Goal: Information Seeking & Learning: Learn about a topic

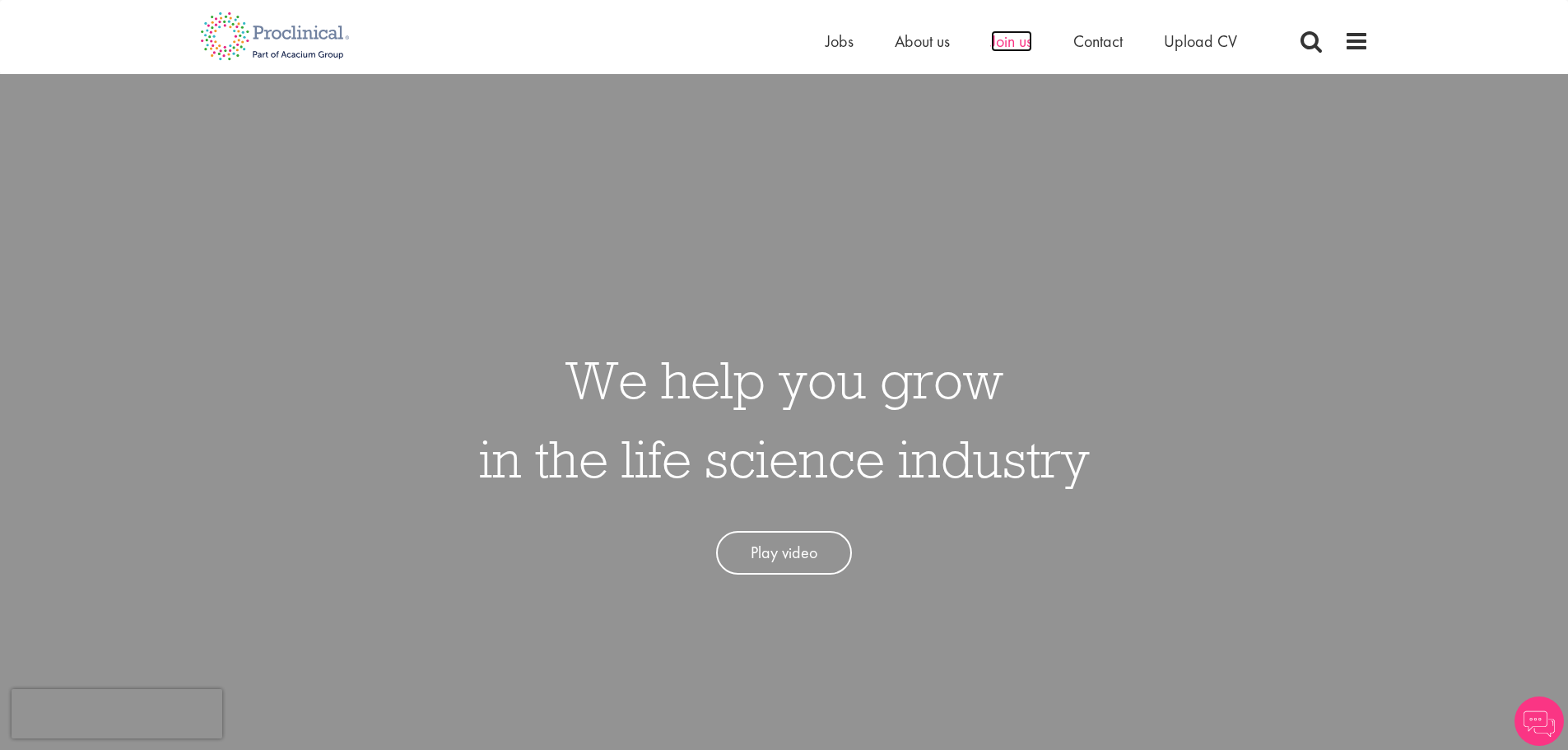
click at [1013, 38] on span "Join us" at bounding box center [1012, 41] width 41 height 21
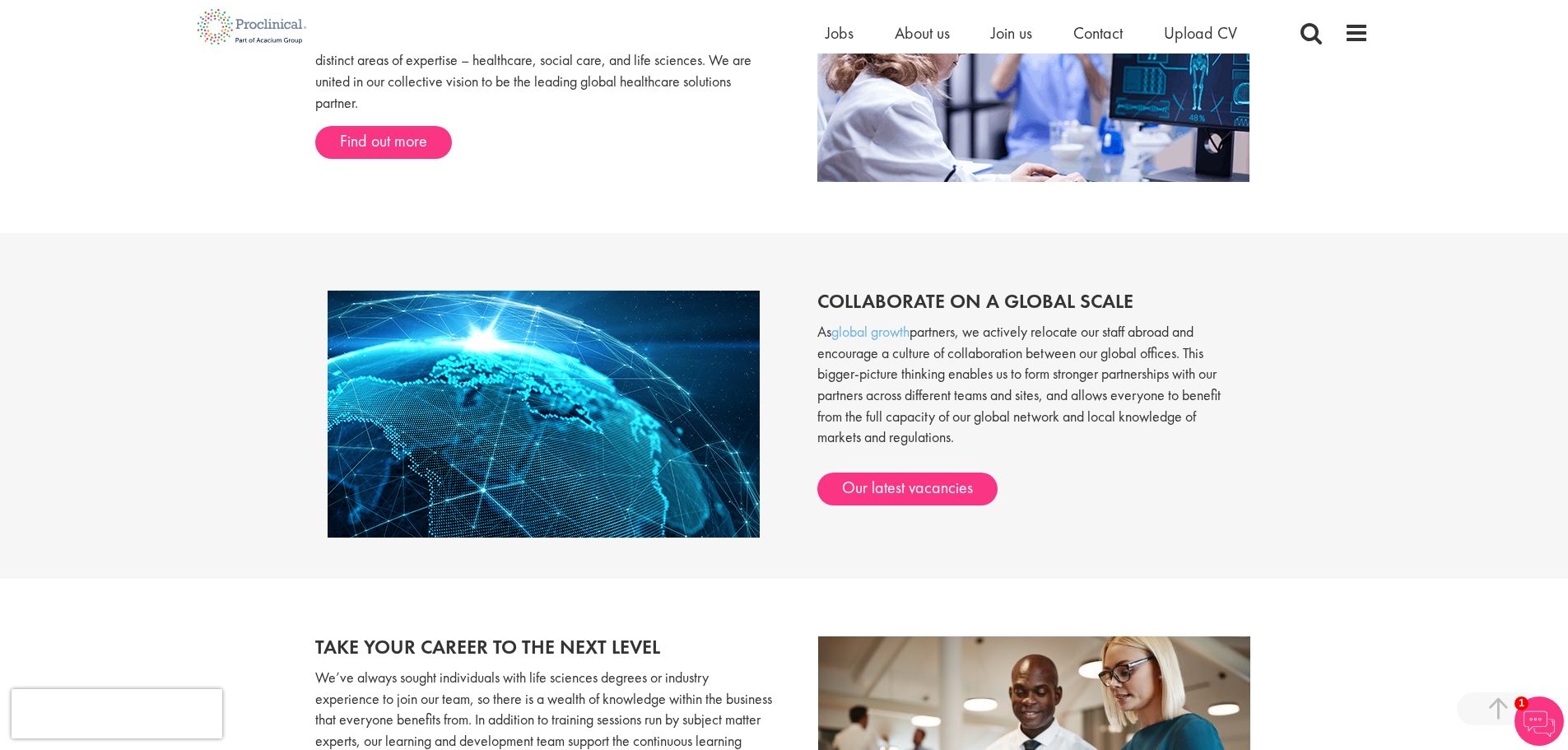
scroll to position [1233, 0]
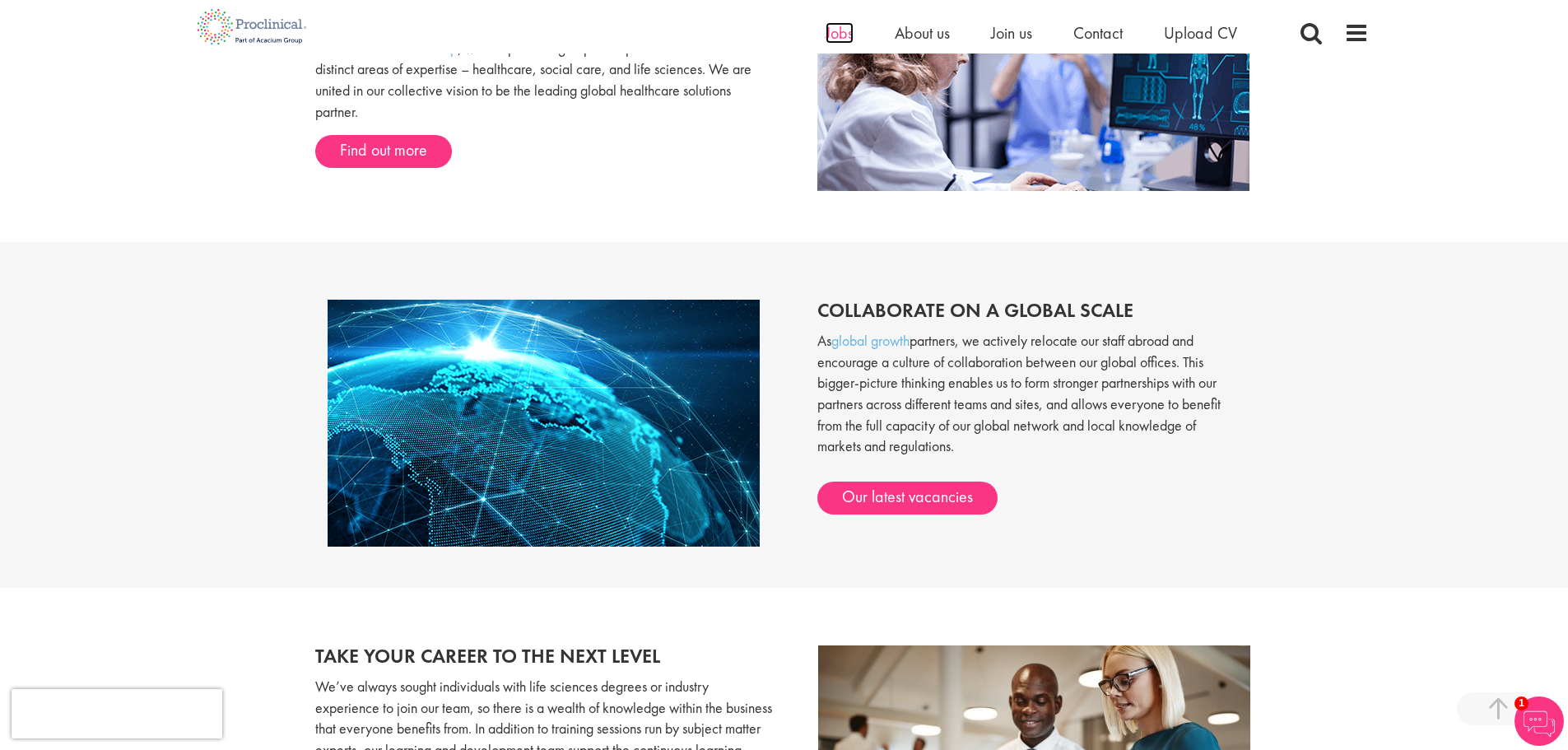
click at [850, 32] on span "Jobs" at bounding box center [839, 32] width 28 height 21
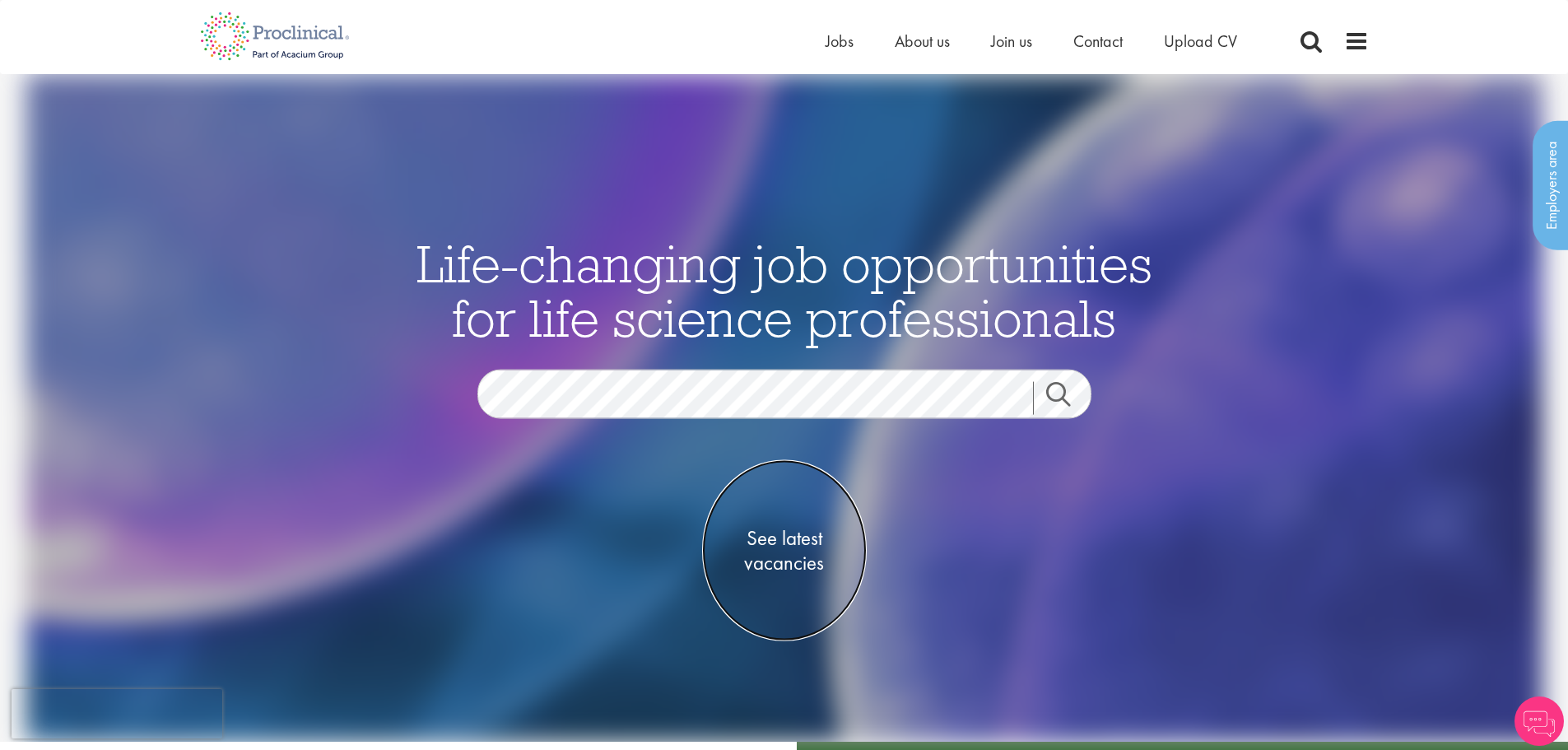
click at [762, 558] on span "See latest vacancies" at bounding box center [784, 550] width 165 height 49
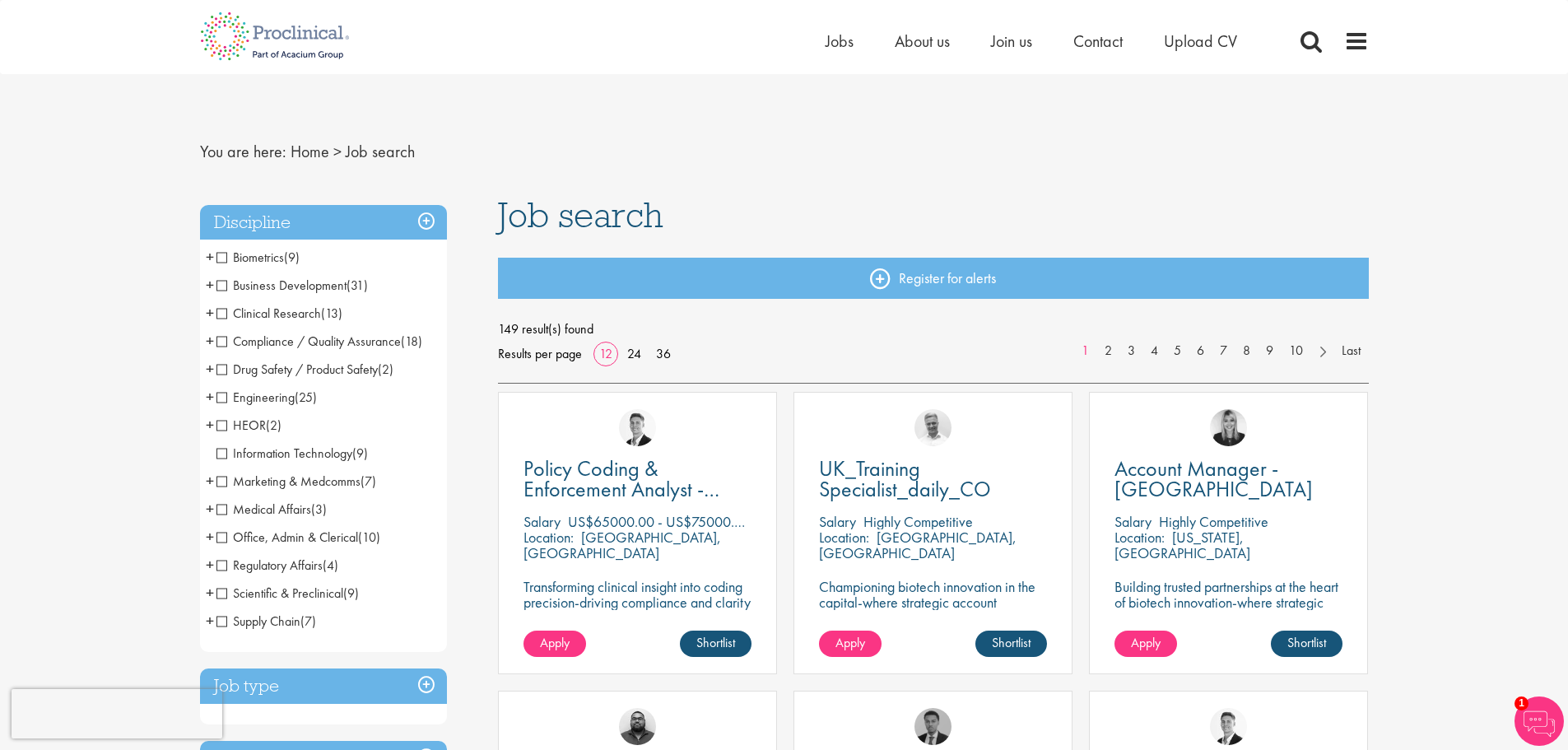
click at [218, 483] on span "Marketing & Medcomms" at bounding box center [288, 481] width 144 height 17
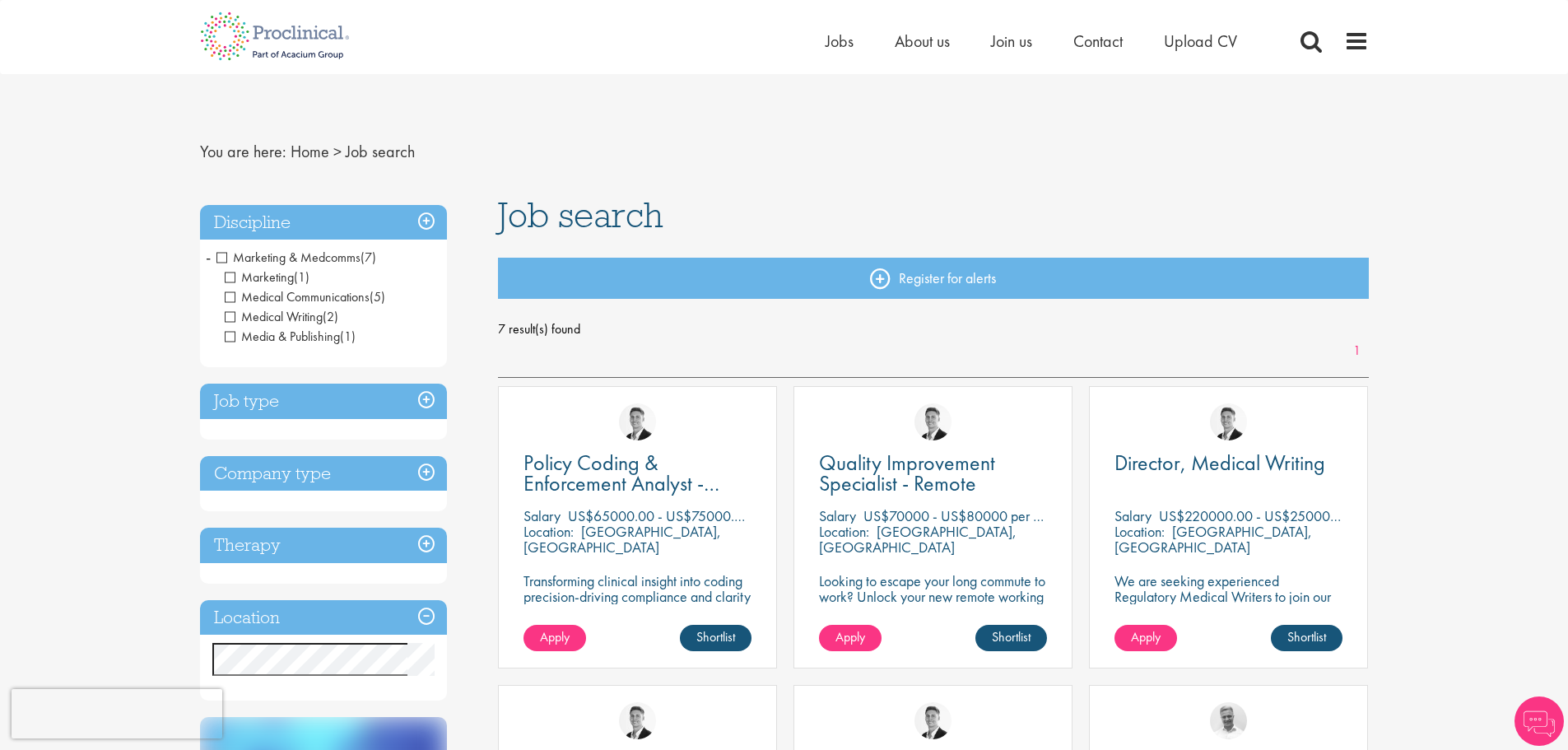
click at [249, 408] on h3 "Job type" at bounding box center [324, 402] width 247 height 36
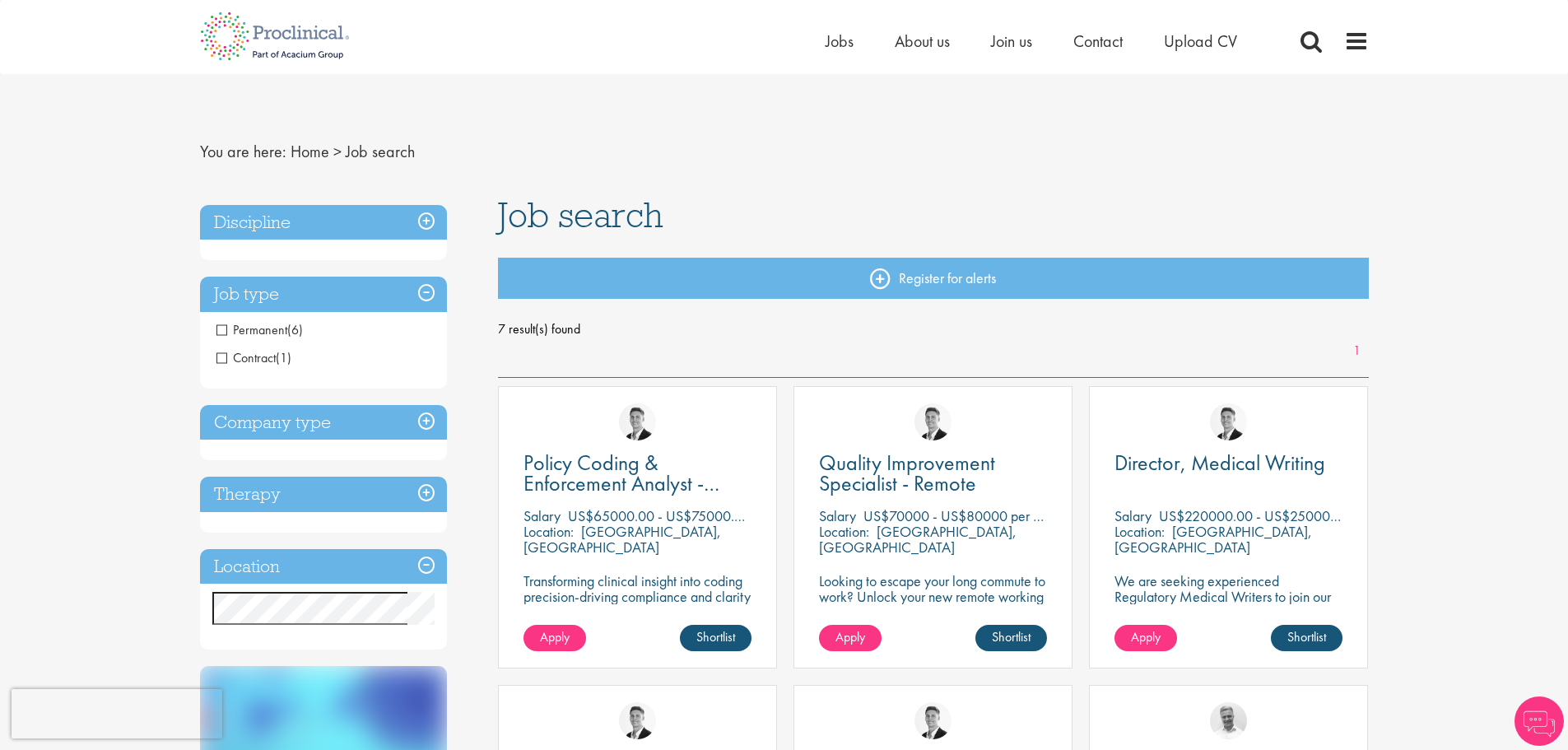
click at [221, 332] on span "Permanent" at bounding box center [252, 330] width 71 height 17
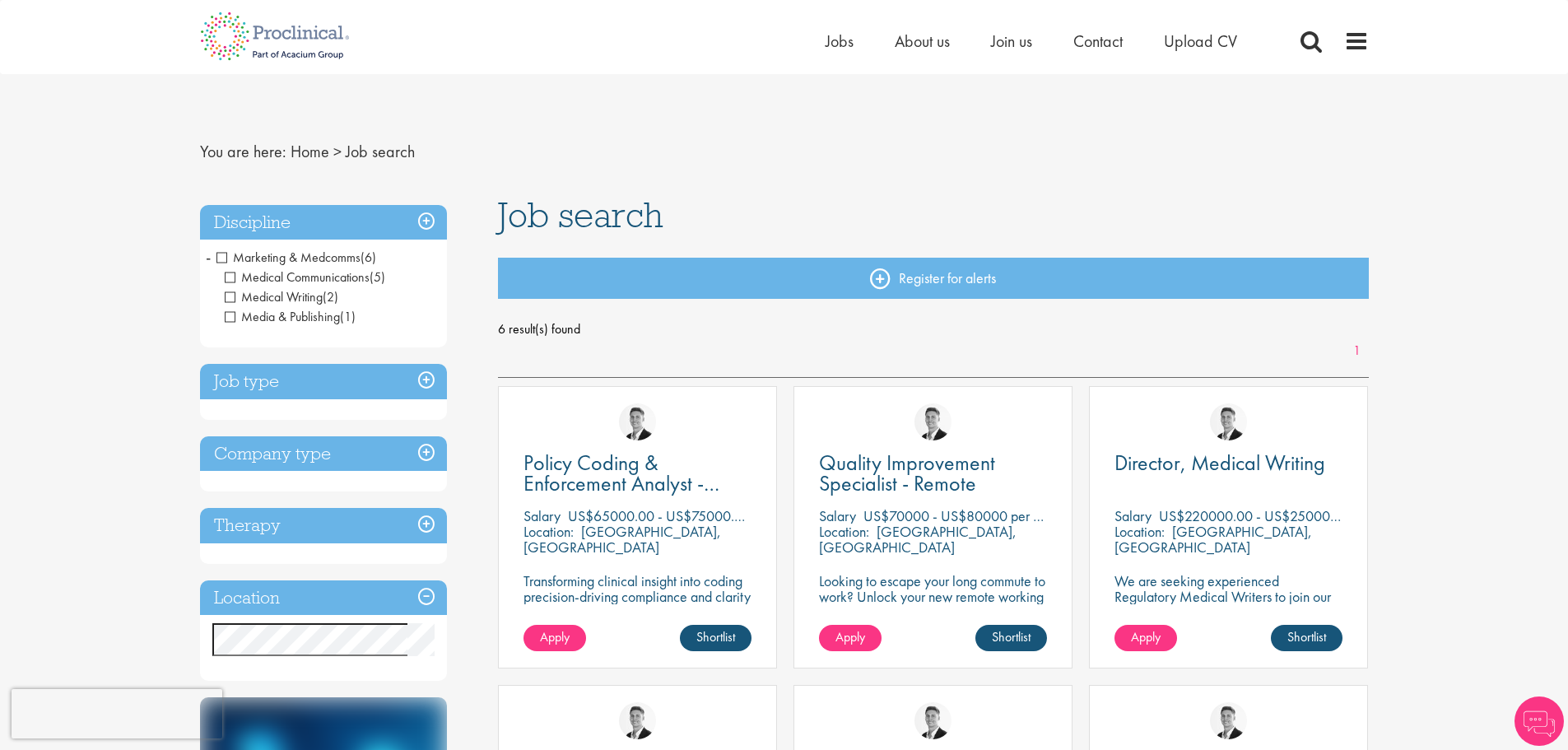
click at [225, 387] on h3 "Job type" at bounding box center [324, 381] width 247 height 36
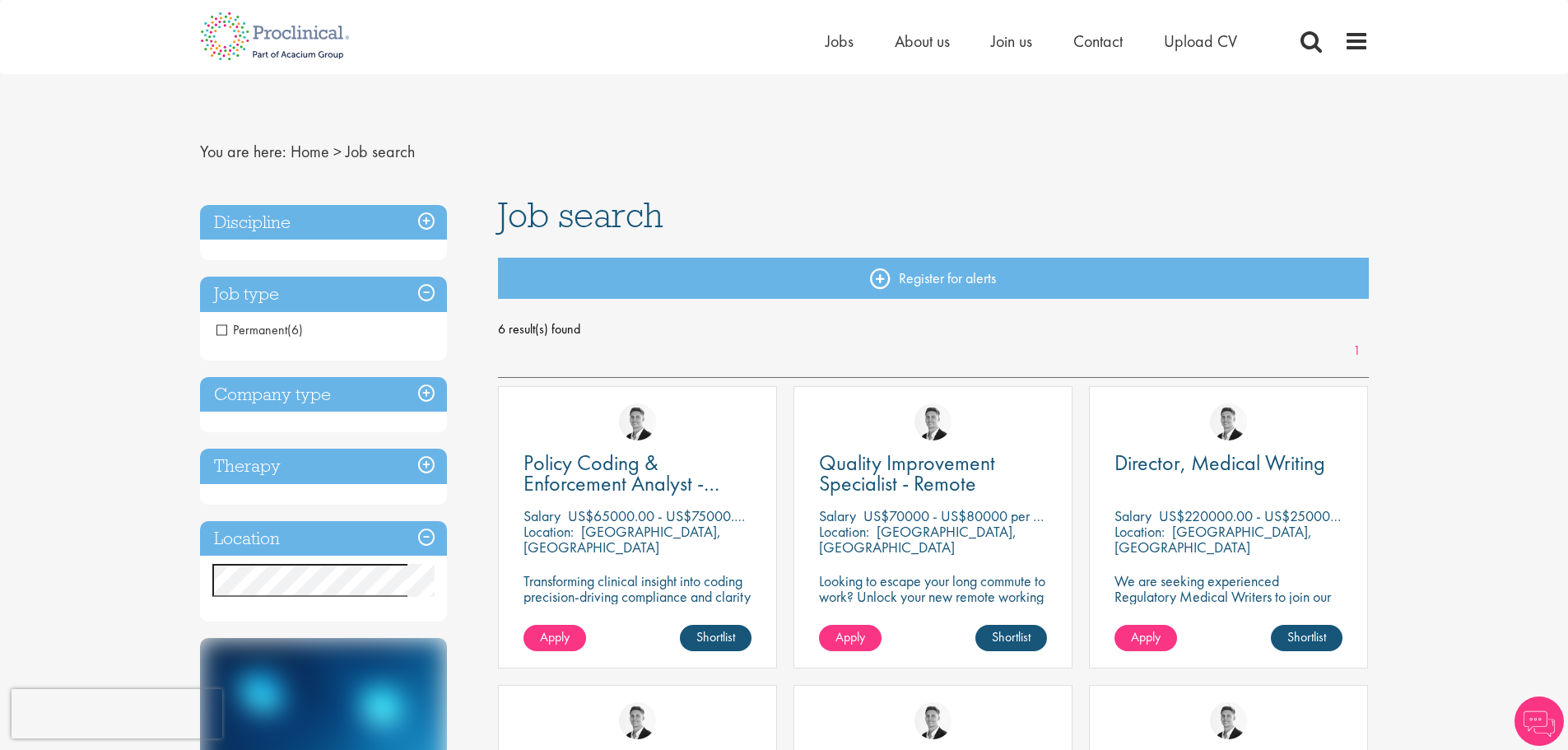
click at [228, 394] on h3 "Company type" at bounding box center [324, 395] width 247 height 36
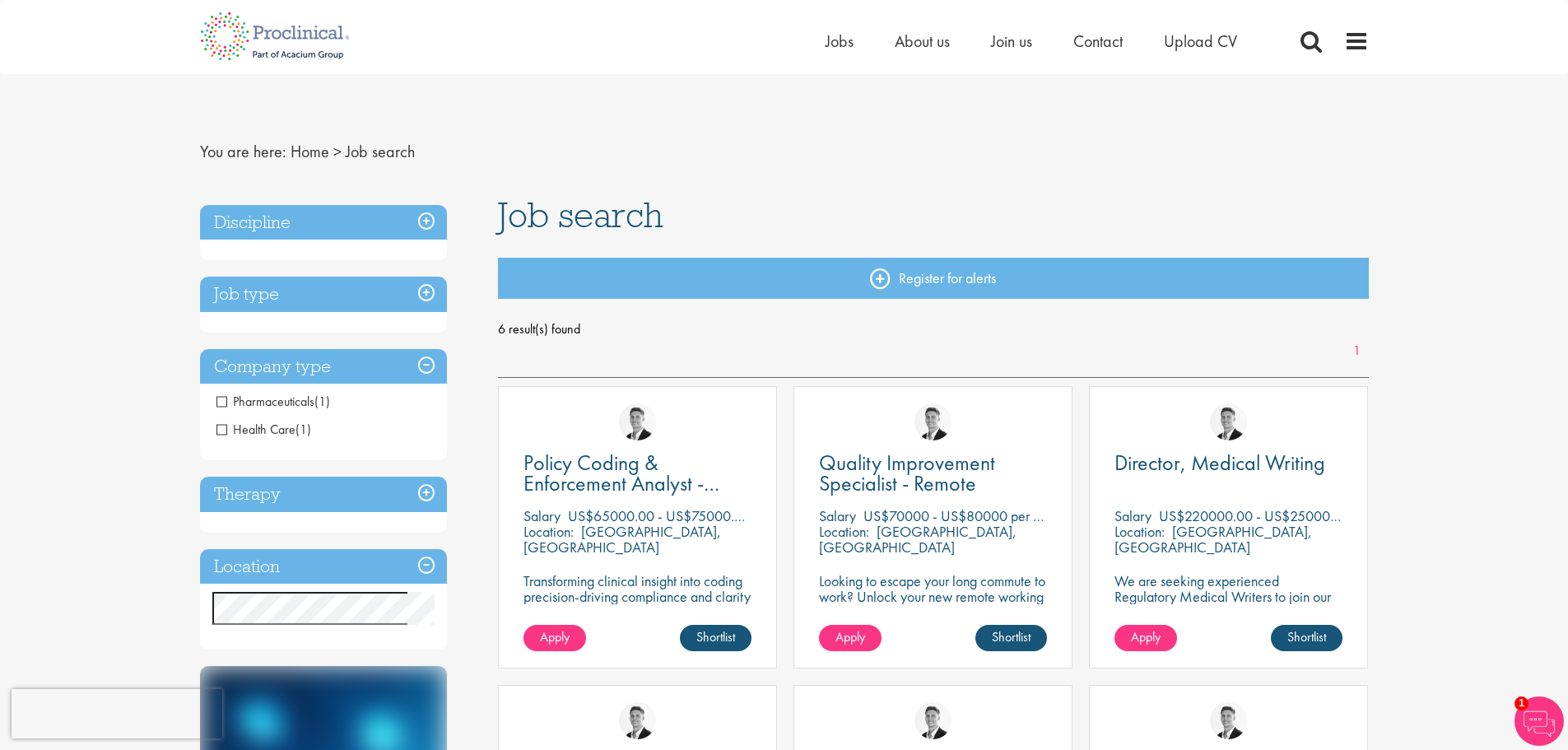
click at [219, 405] on span "Pharmaceuticals" at bounding box center [265, 402] width 98 height 17
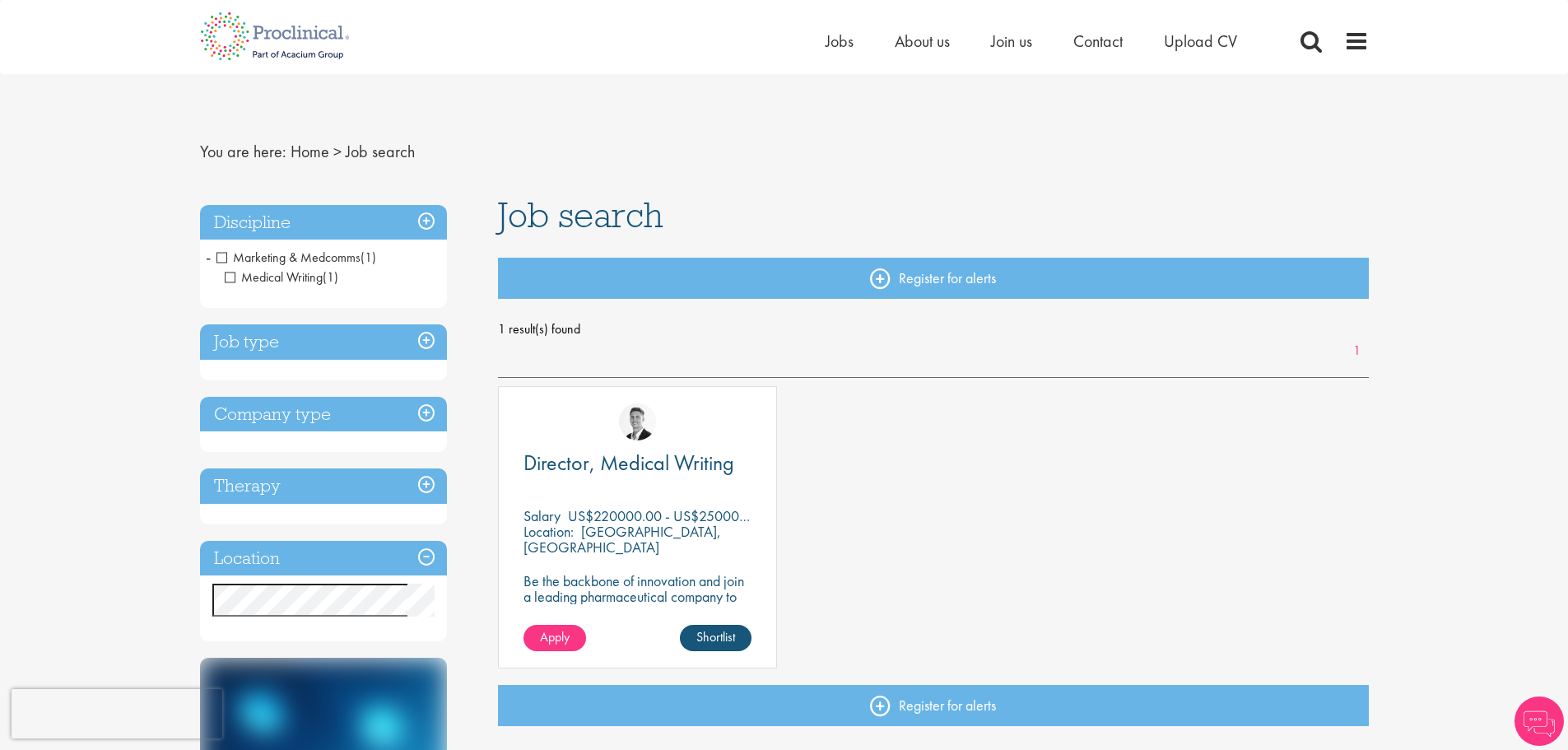
click at [270, 477] on h3 "Therapy" at bounding box center [324, 486] width 247 height 36
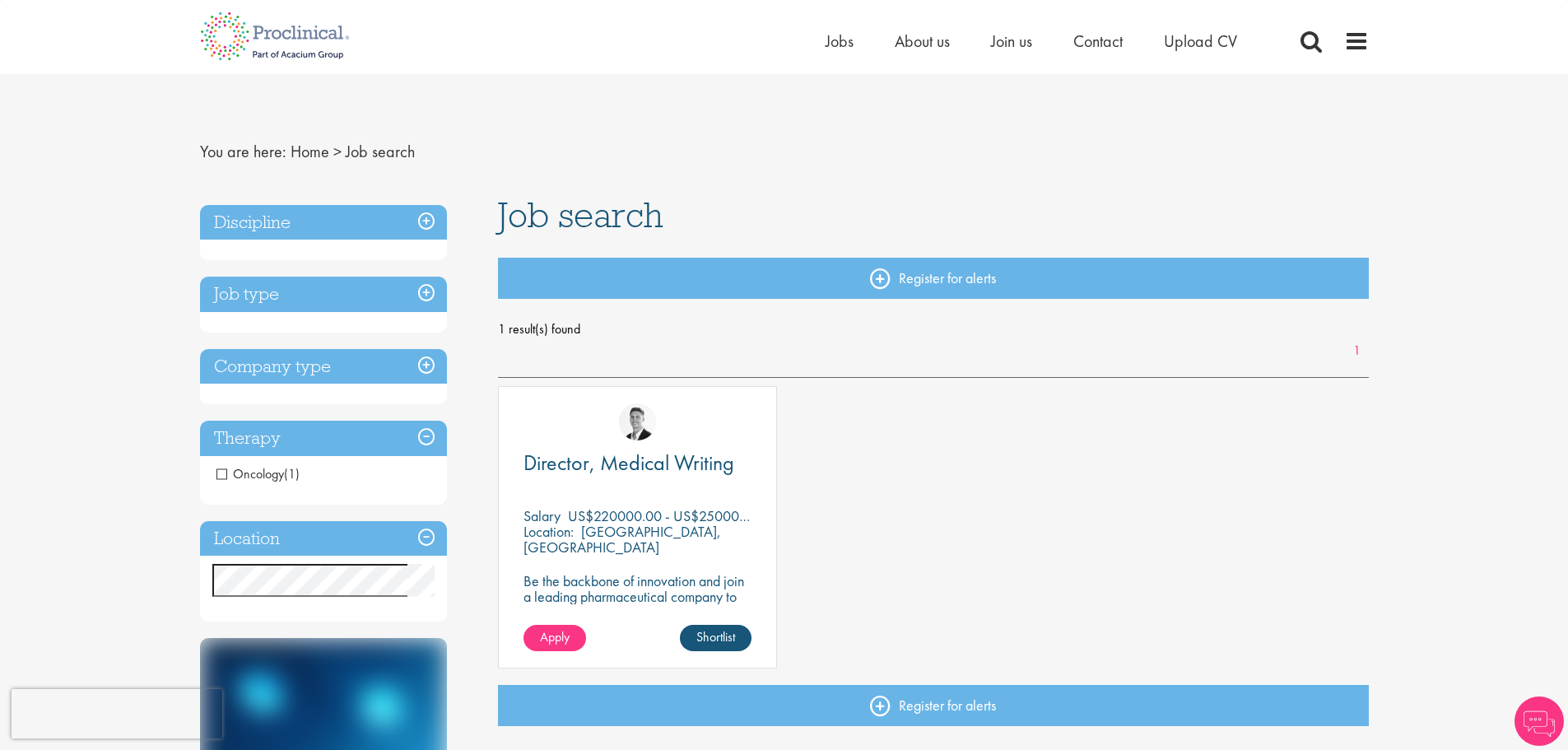
click at [279, 539] on h3 "Location" at bounding box center [324, 539] width 247 height 36
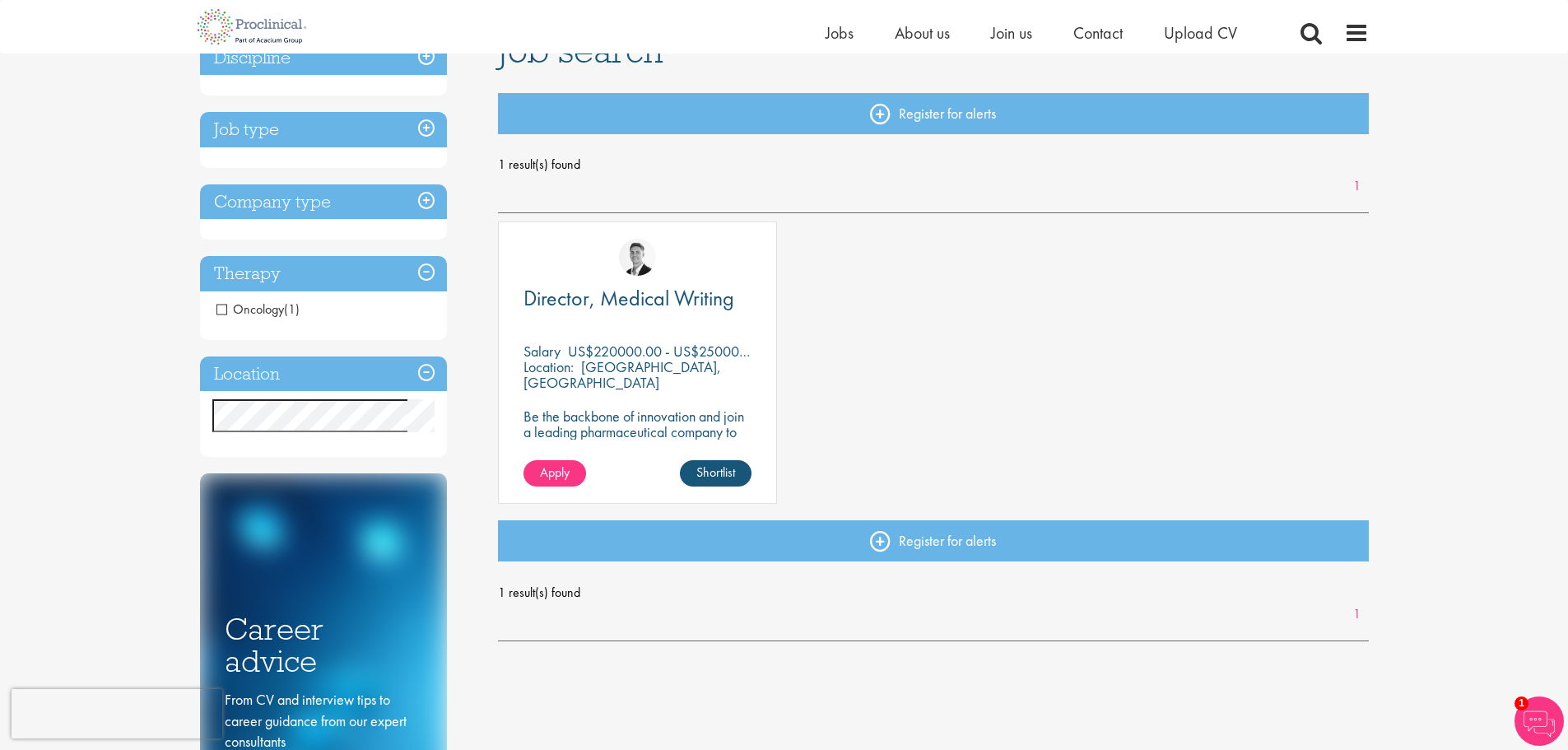
scroll to position [82, 0]
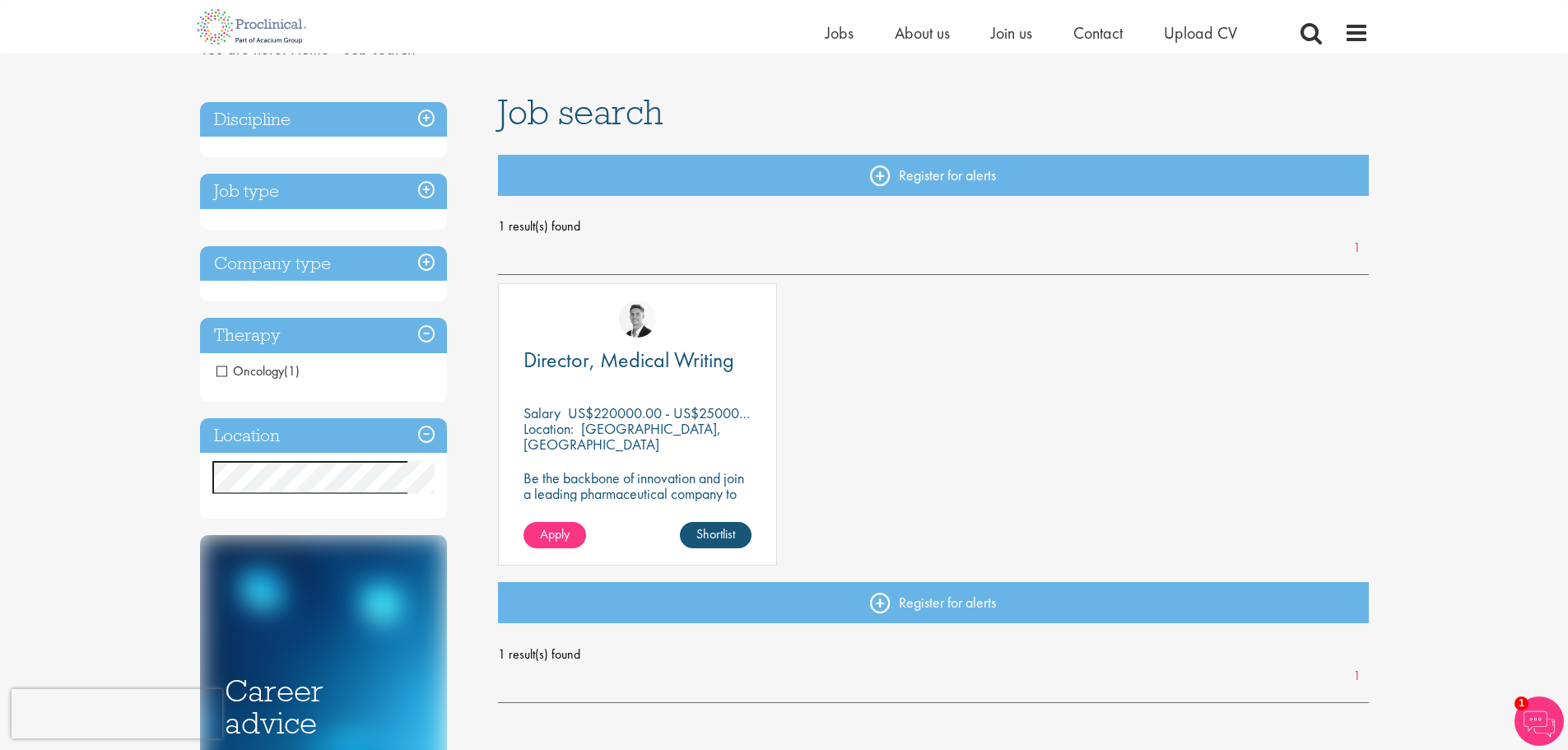
click at [423, 121] on h3 "Discipline" at bounding box center [324, 120] width 247 height 36
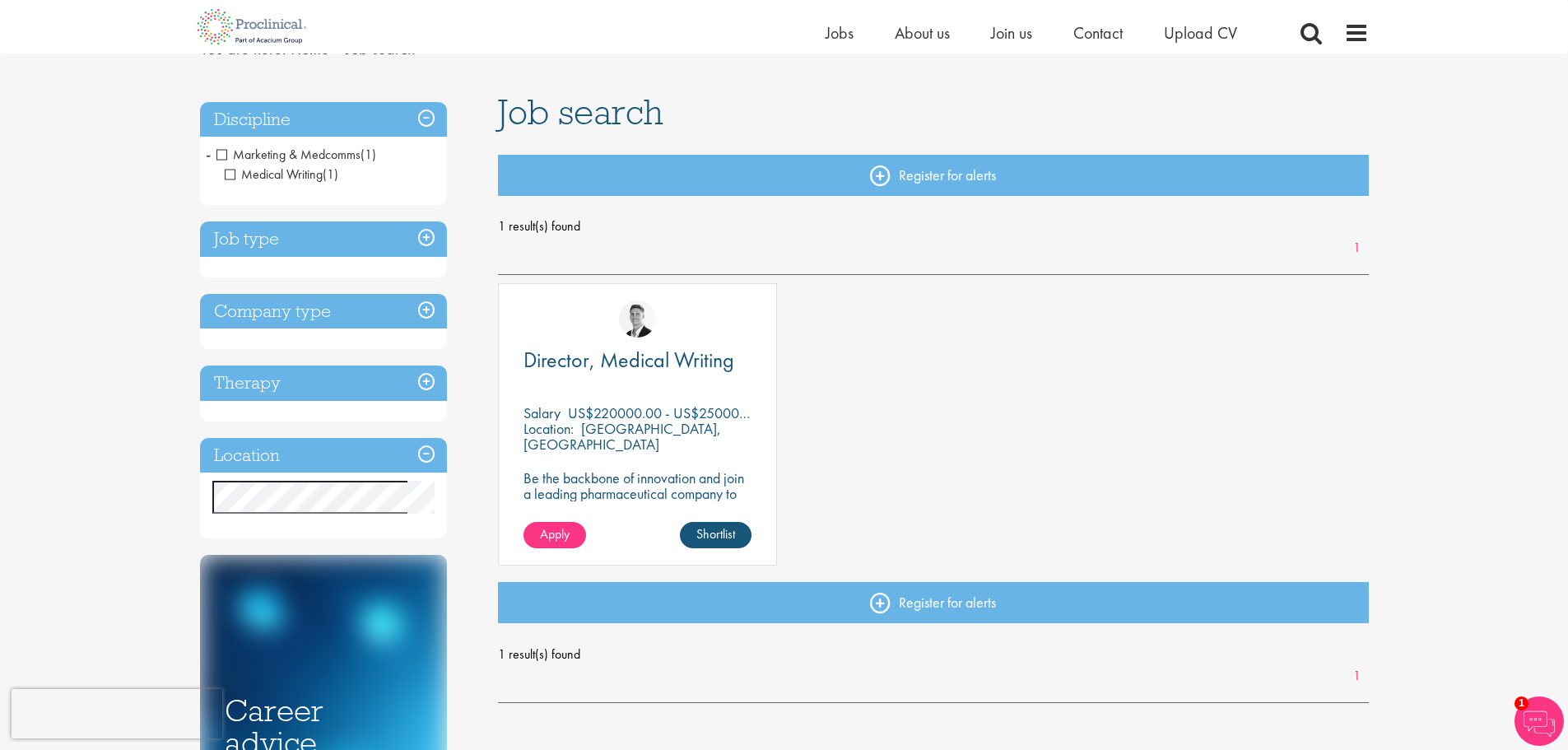
click at [231, 179] on span "Medical Writing" at bounding box center [274, 174] width 98 height 17
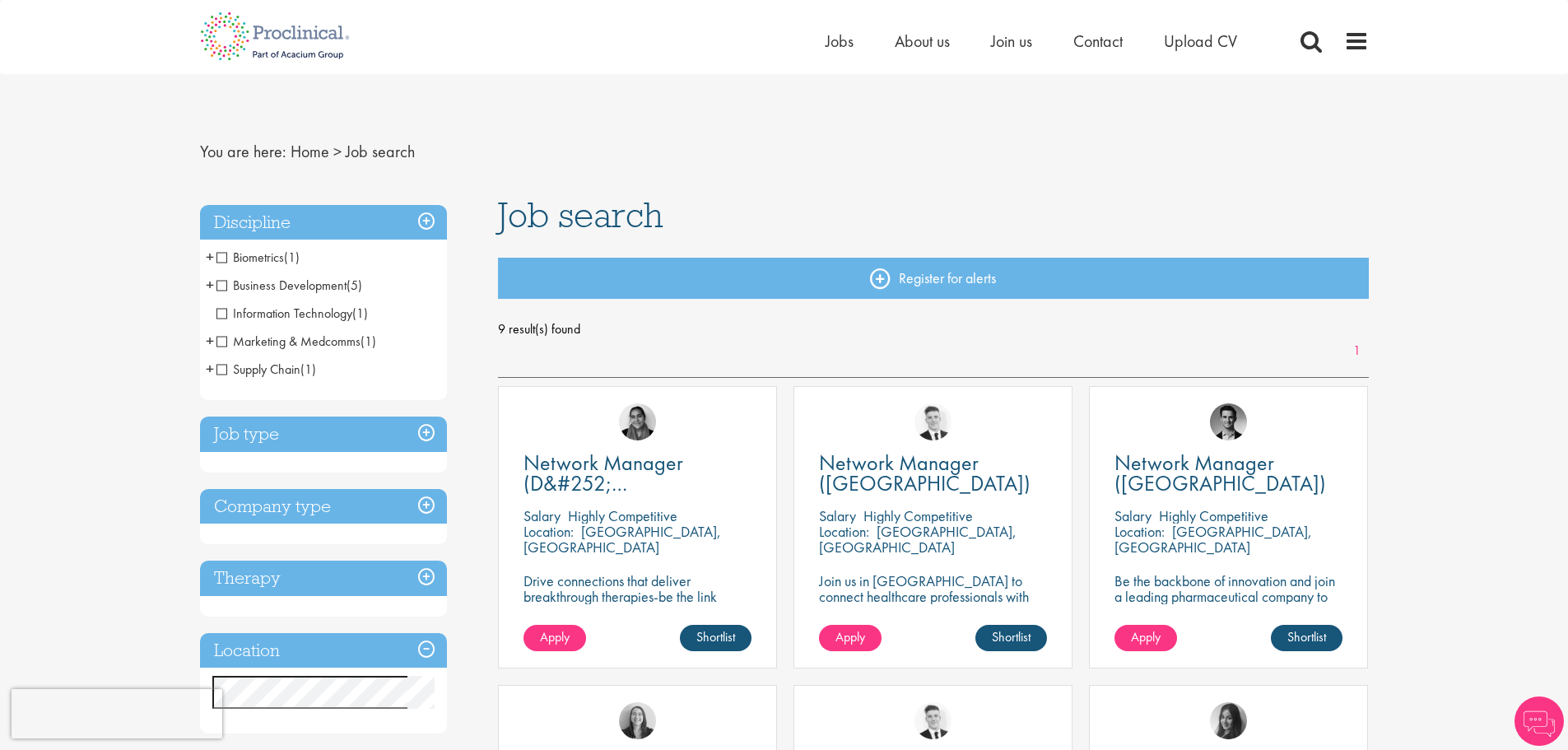
click at [210, 337] on span "+" at bounding box center [210, 341] width 8 height 25
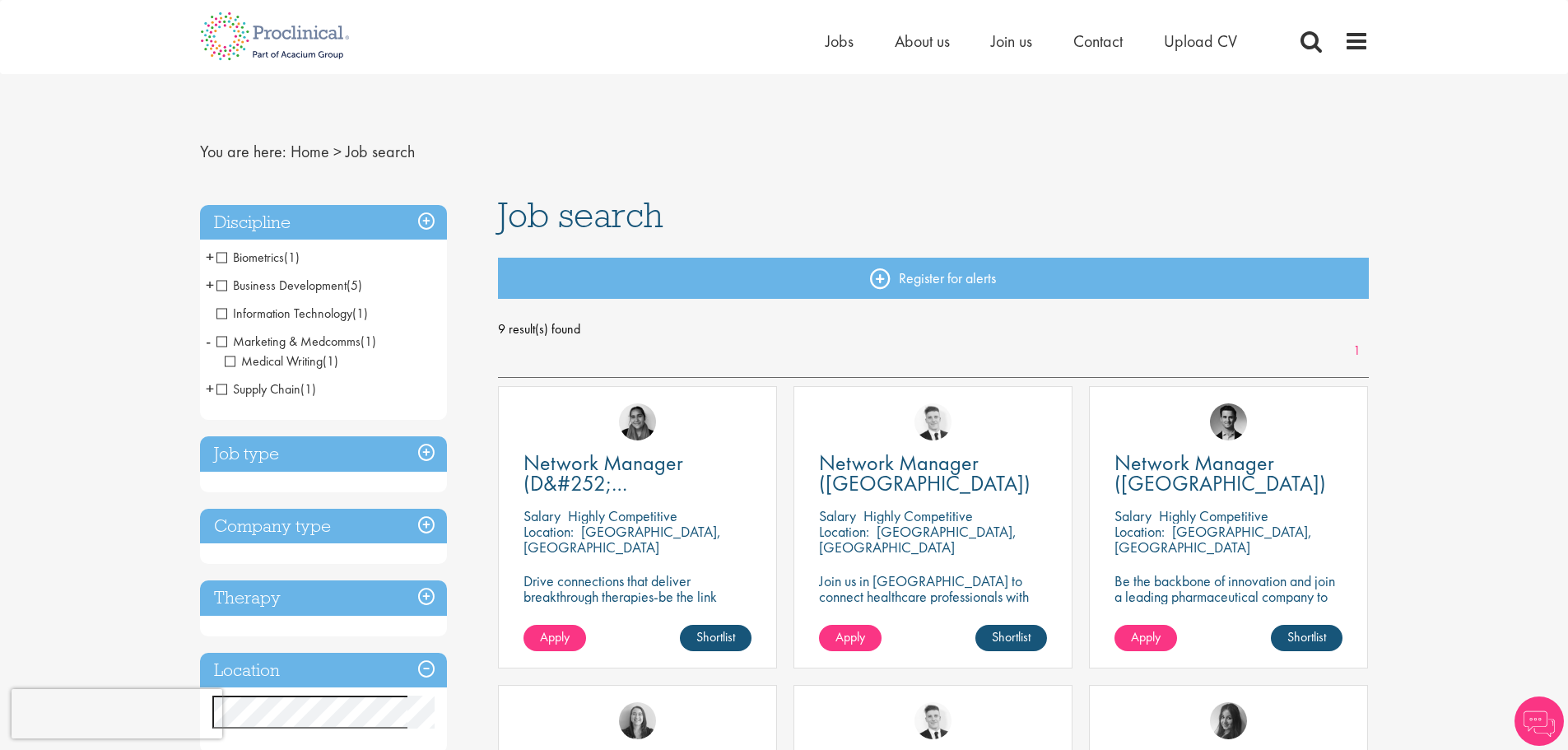
click at [210, 337] on span "-" at bounding box center [208, 341] width 5 height 25
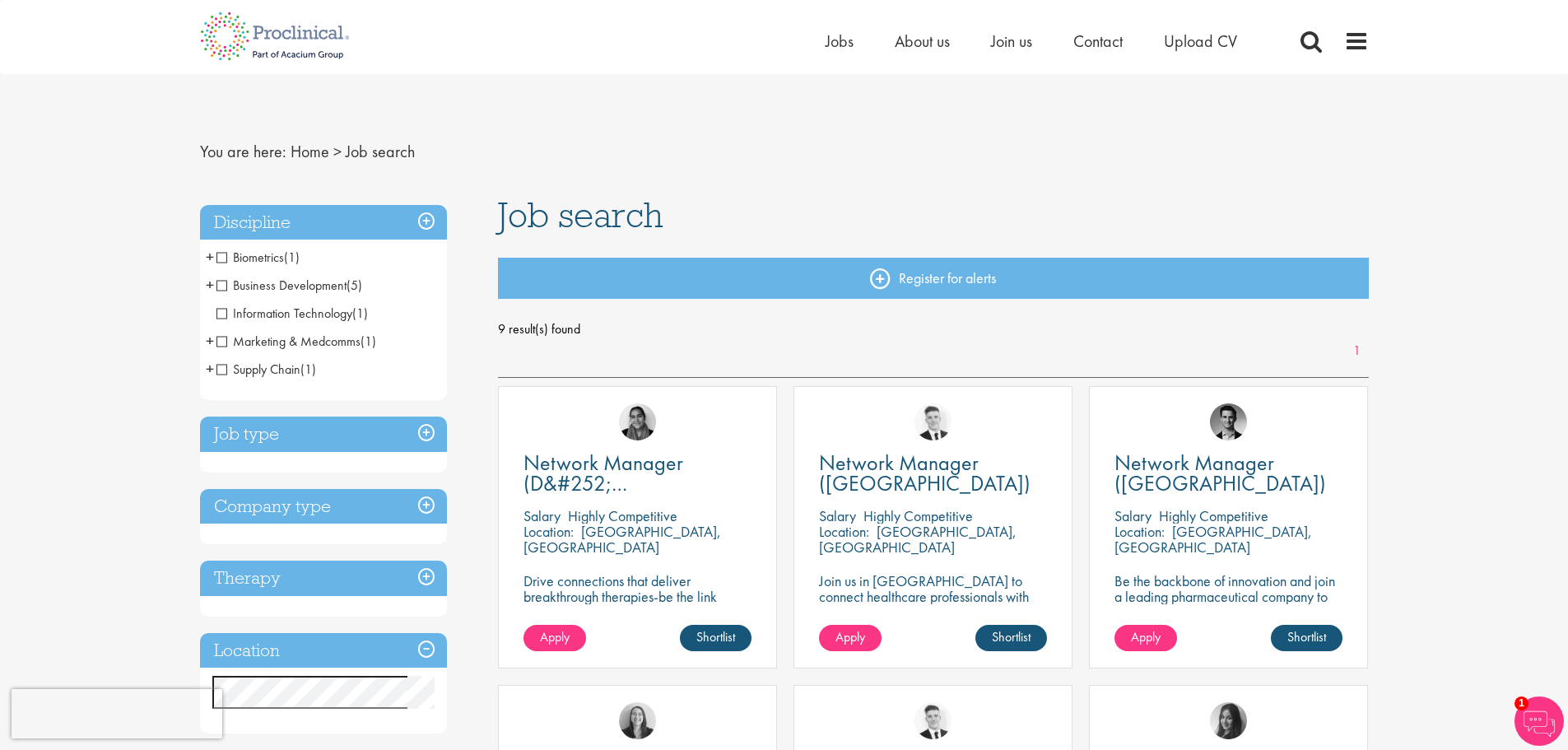
click at [276, 435] on h3 "Job type" at bounding box center [324, 435] width 247 height 36
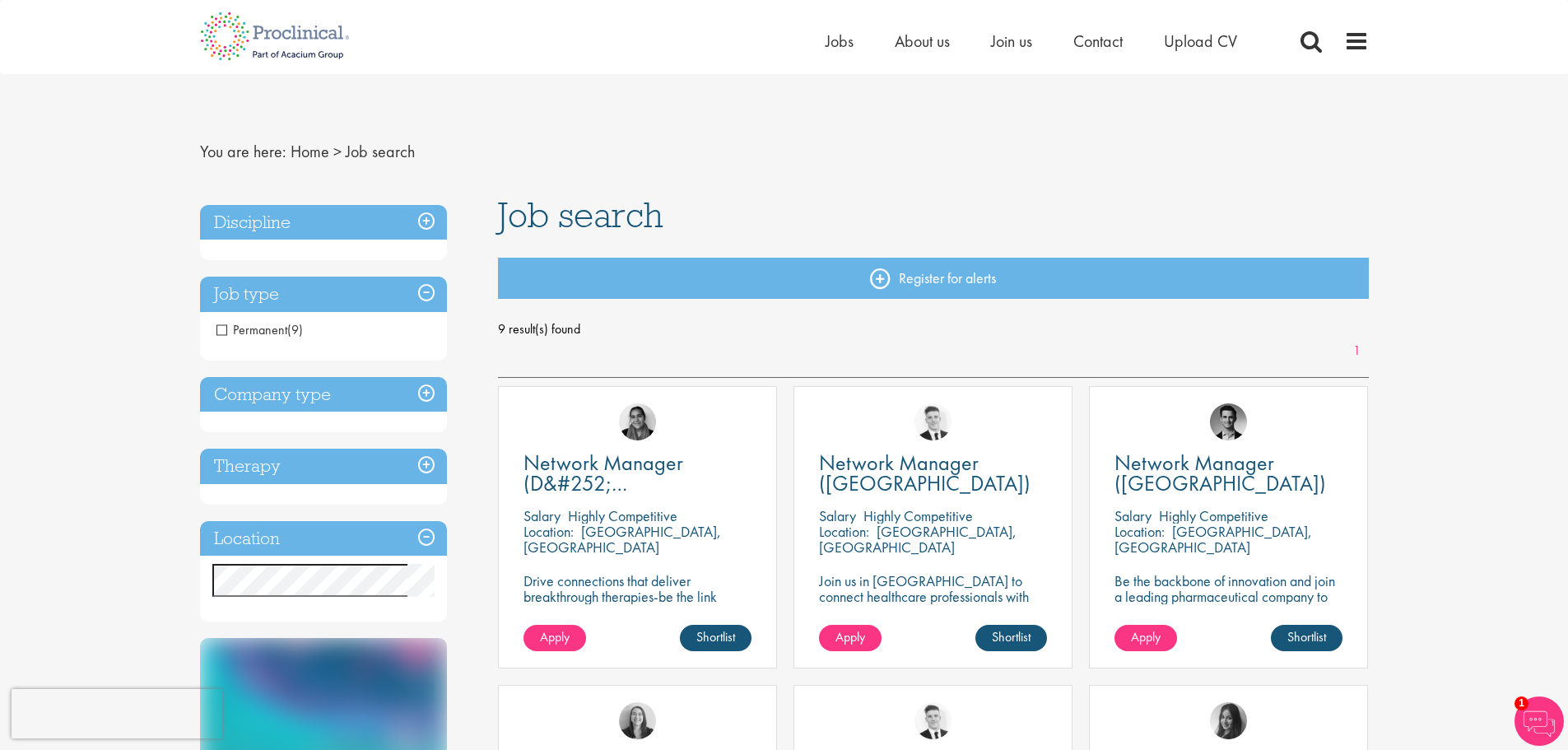
click at [422, 296] on h3 "Job type" at bounding box center [324, 294] width 247 height 36
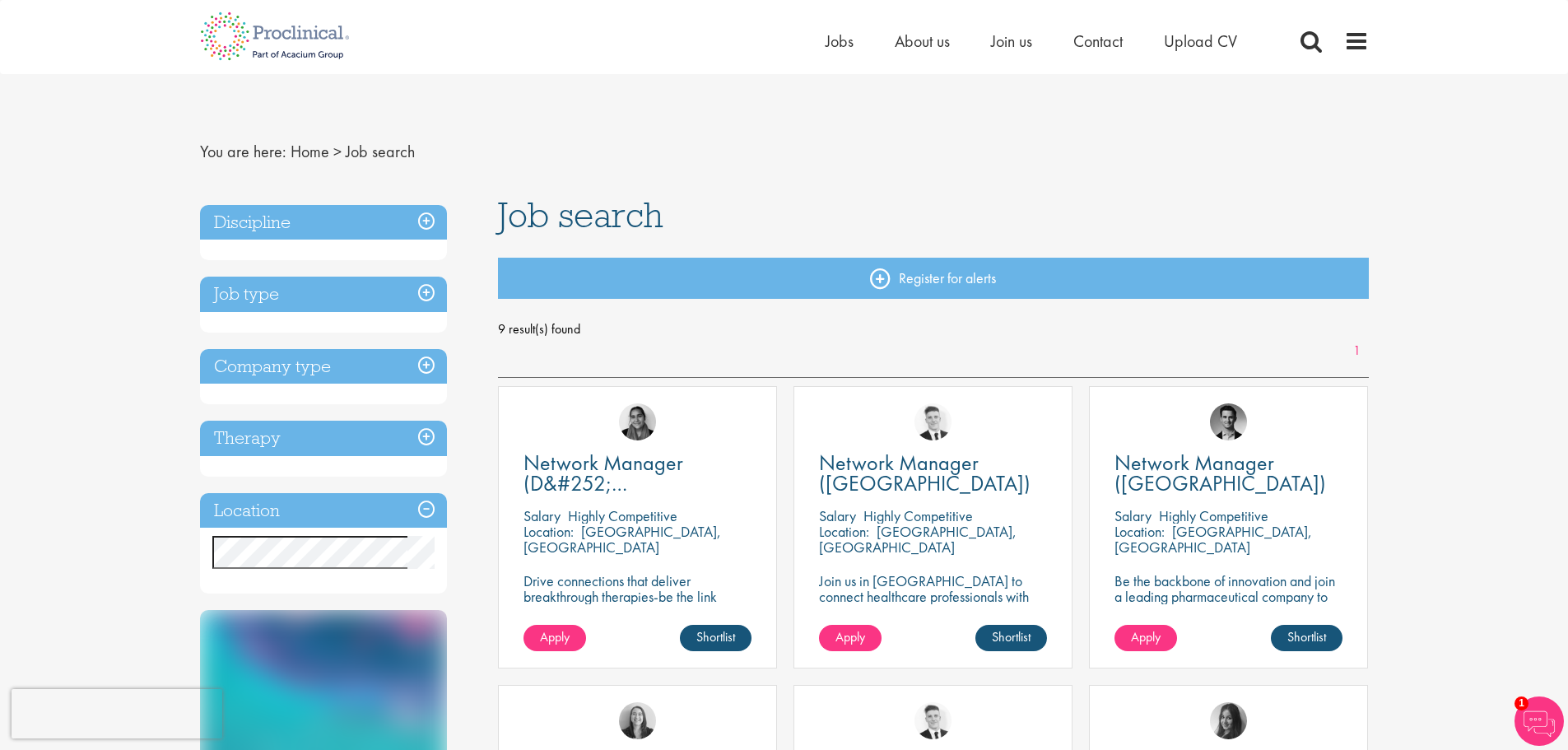
click at [431, 294] on h3 "Job type" at bounding box center [324, 294] width 247 height 36
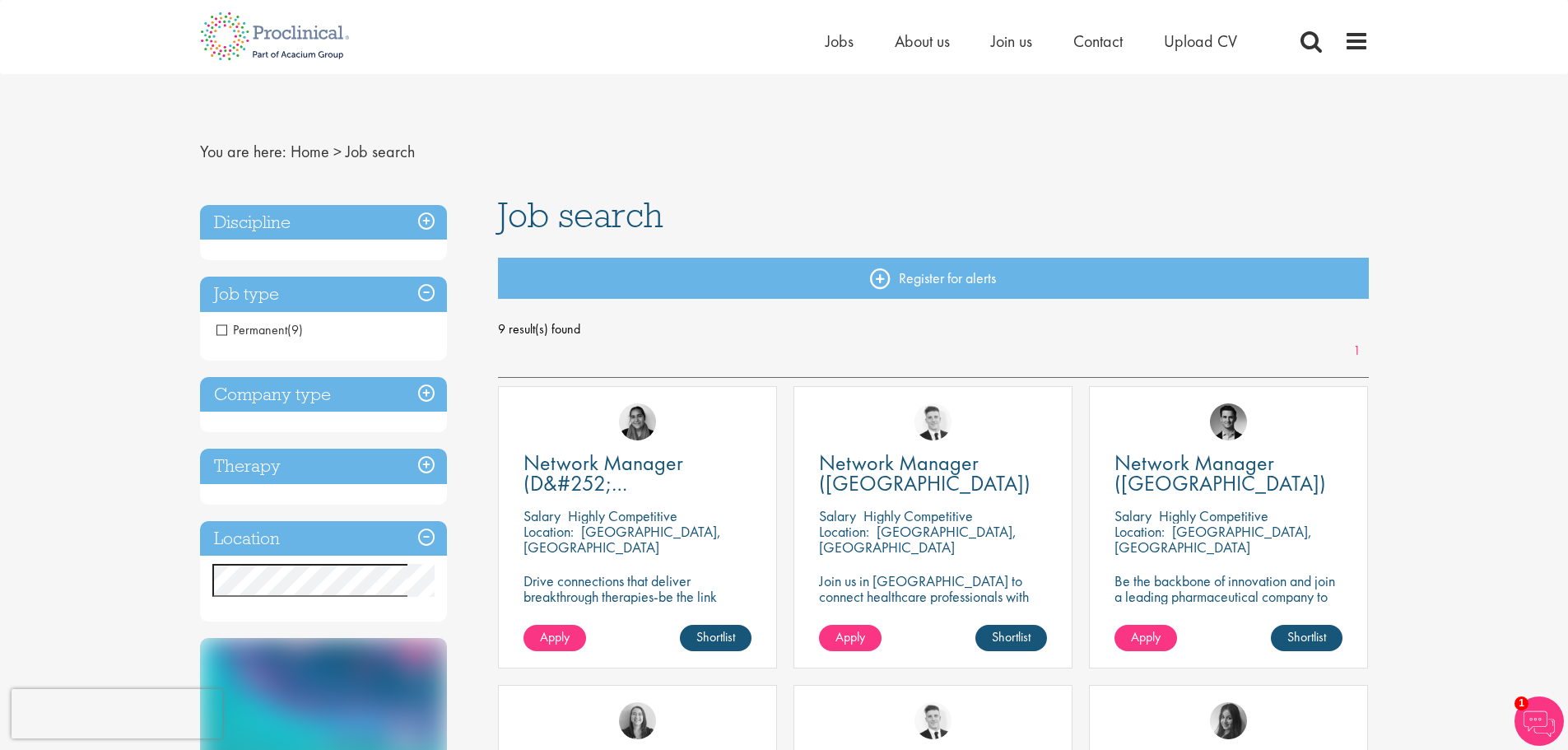
click at [429, 396] on h3 "Company type" at bounding box center [324, 395] width 247 height 36
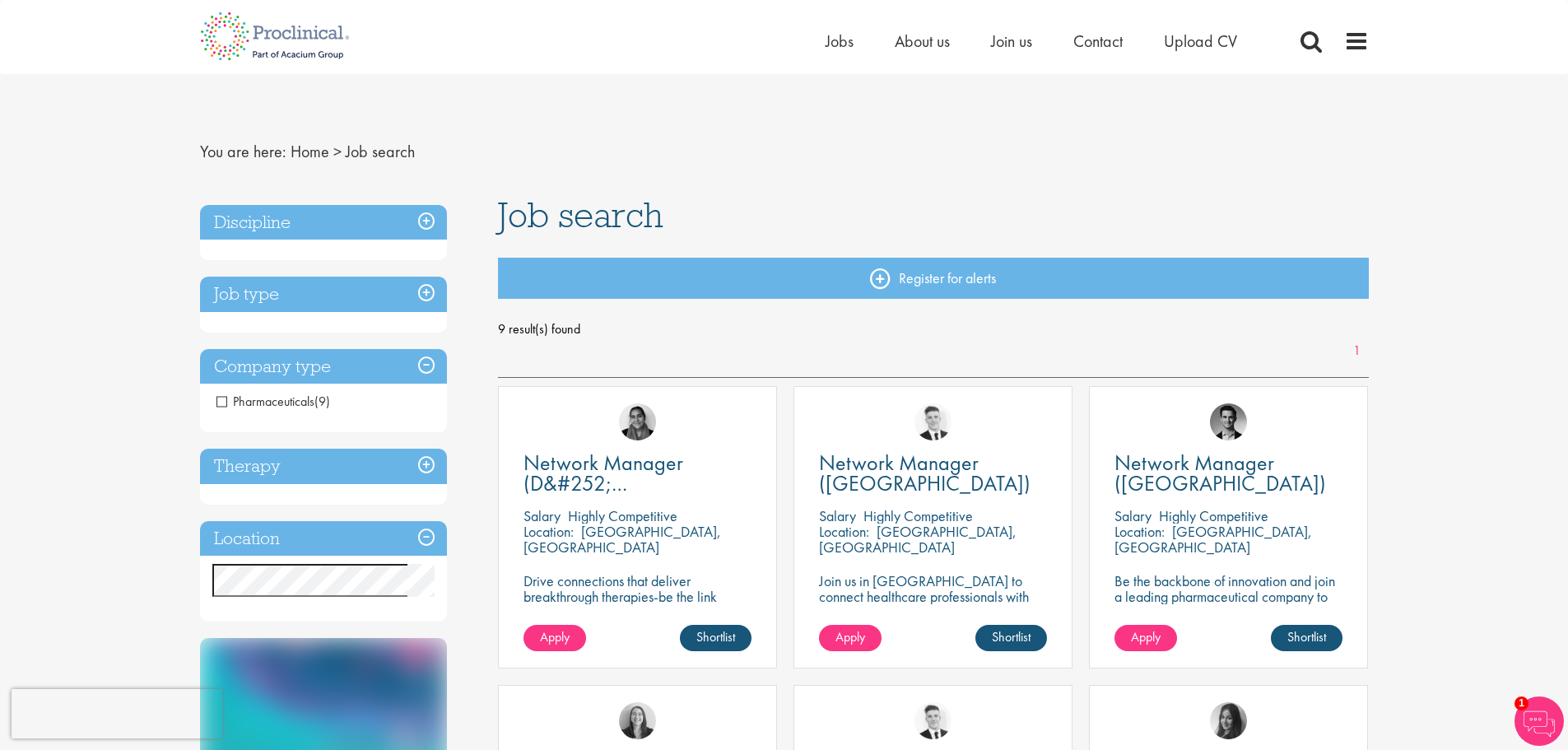
click at [426, 547] on h3 "Location" at bounding box center [324, 539] width 247 height 36
click at [424, 539] on h3 "Location" at bounding box center [324, 539] width 247 height 36
